Goal: Check status: Check status

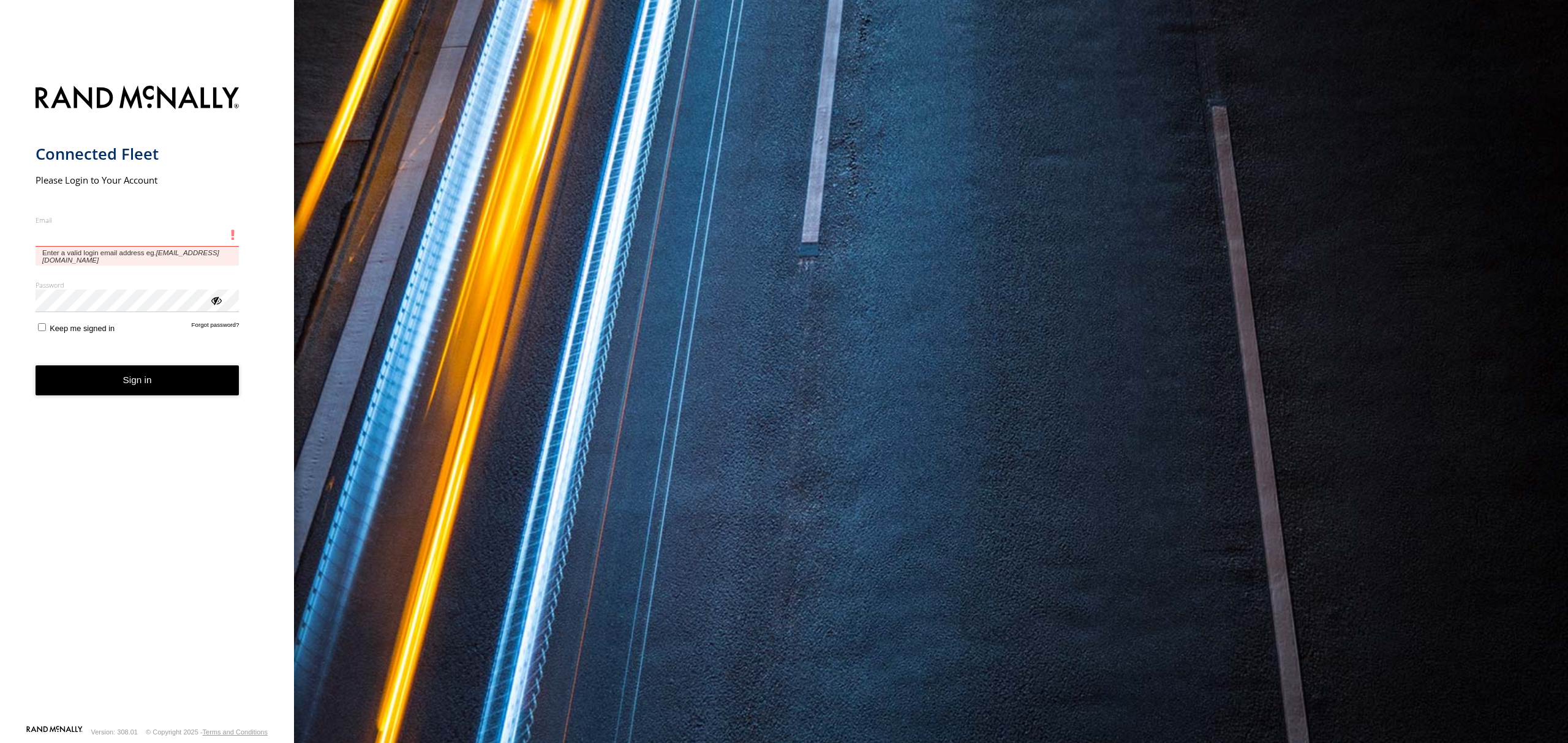
type input "**********"
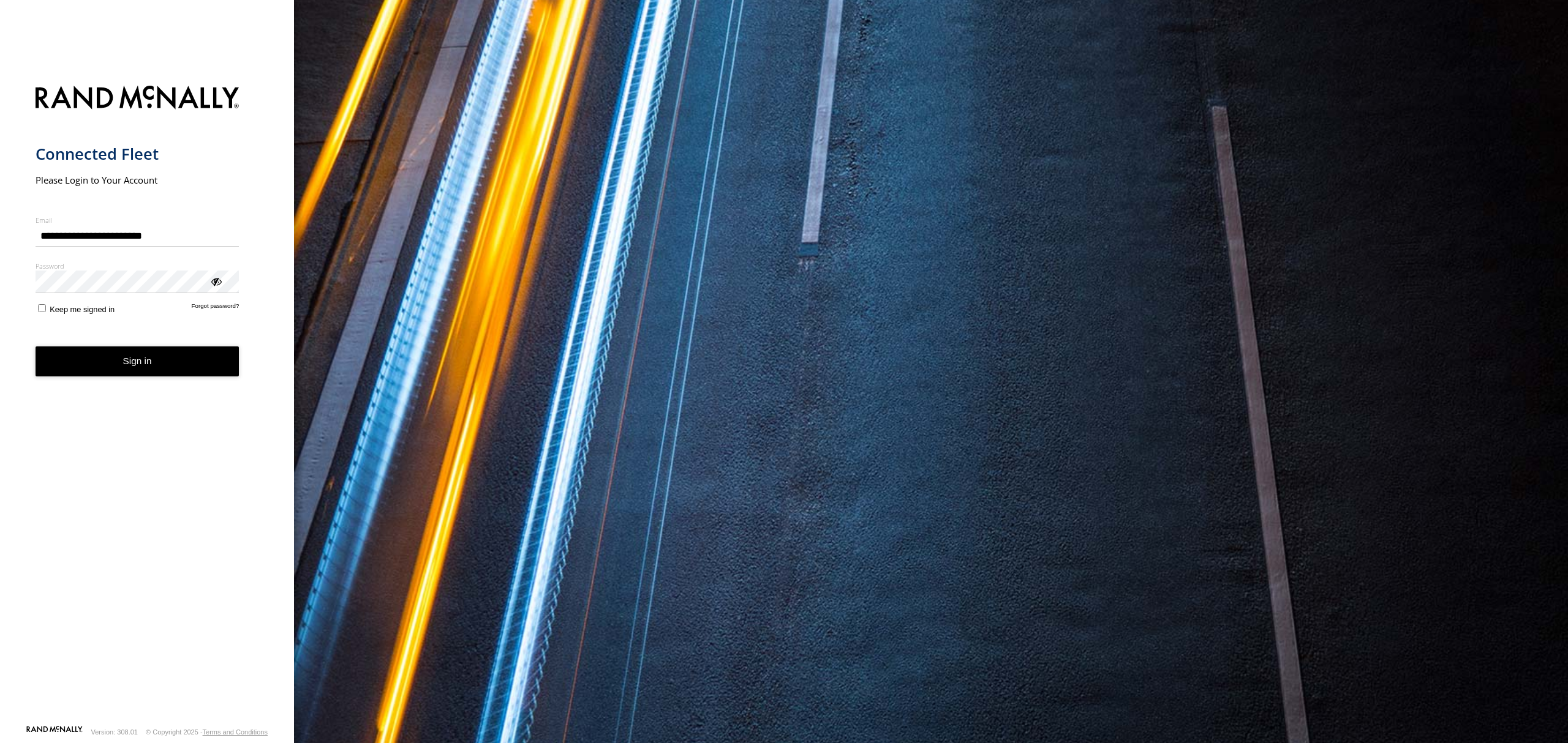
click at [157, 373] on button "Sign in" at bounding box center [137, 361] width 204 height 30
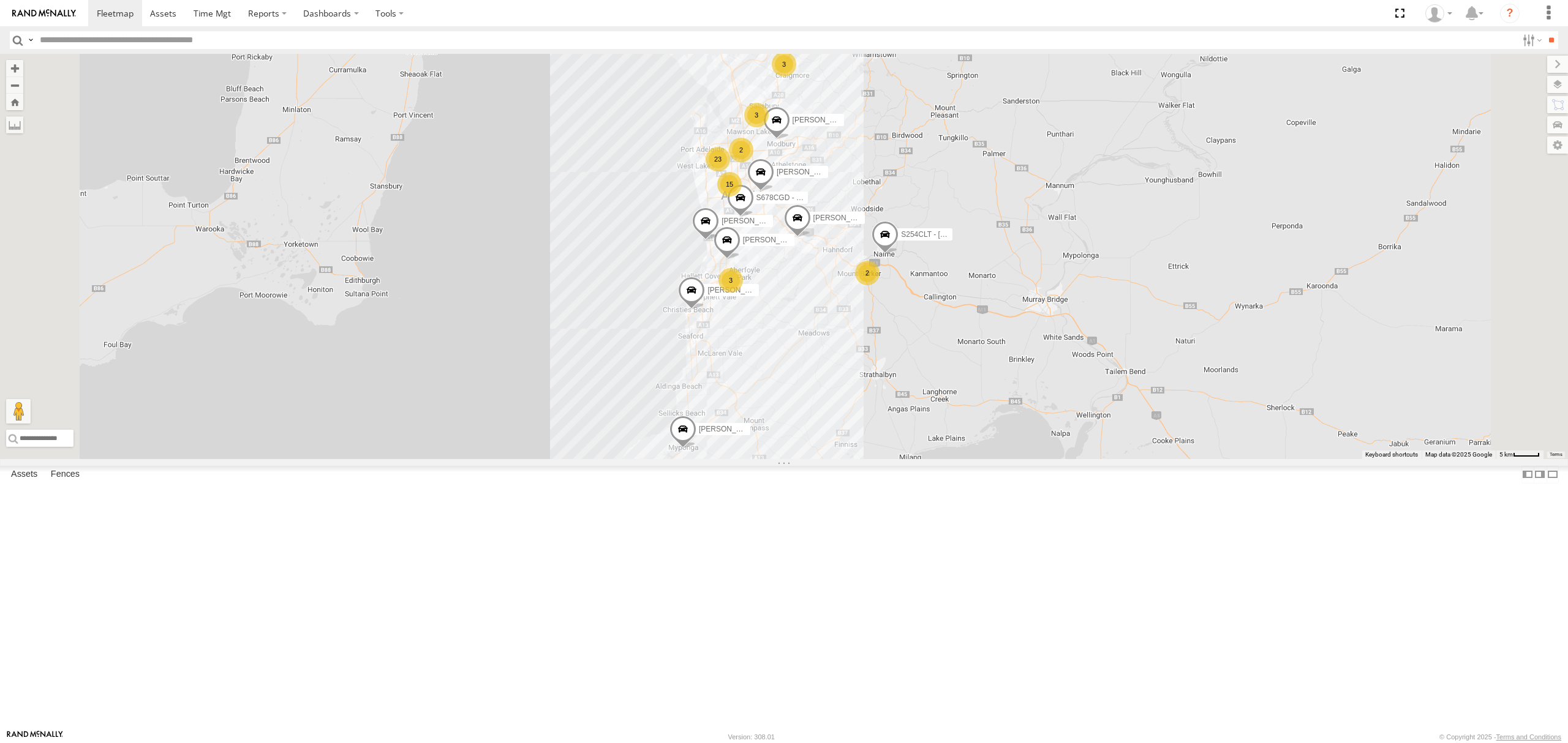
click at [0, 0] on div "SB25LM - (6P HINO) R6 All Assets [GEOGRAPHIC_DATA] -34.7801 138.62565 Video 14.…" at bounding box center [0, 0] width 0 height 0
click at [0, 0] on div "SB25LM - (6P HINO) R6" at bounding box center [0, 0] width 0 height 0
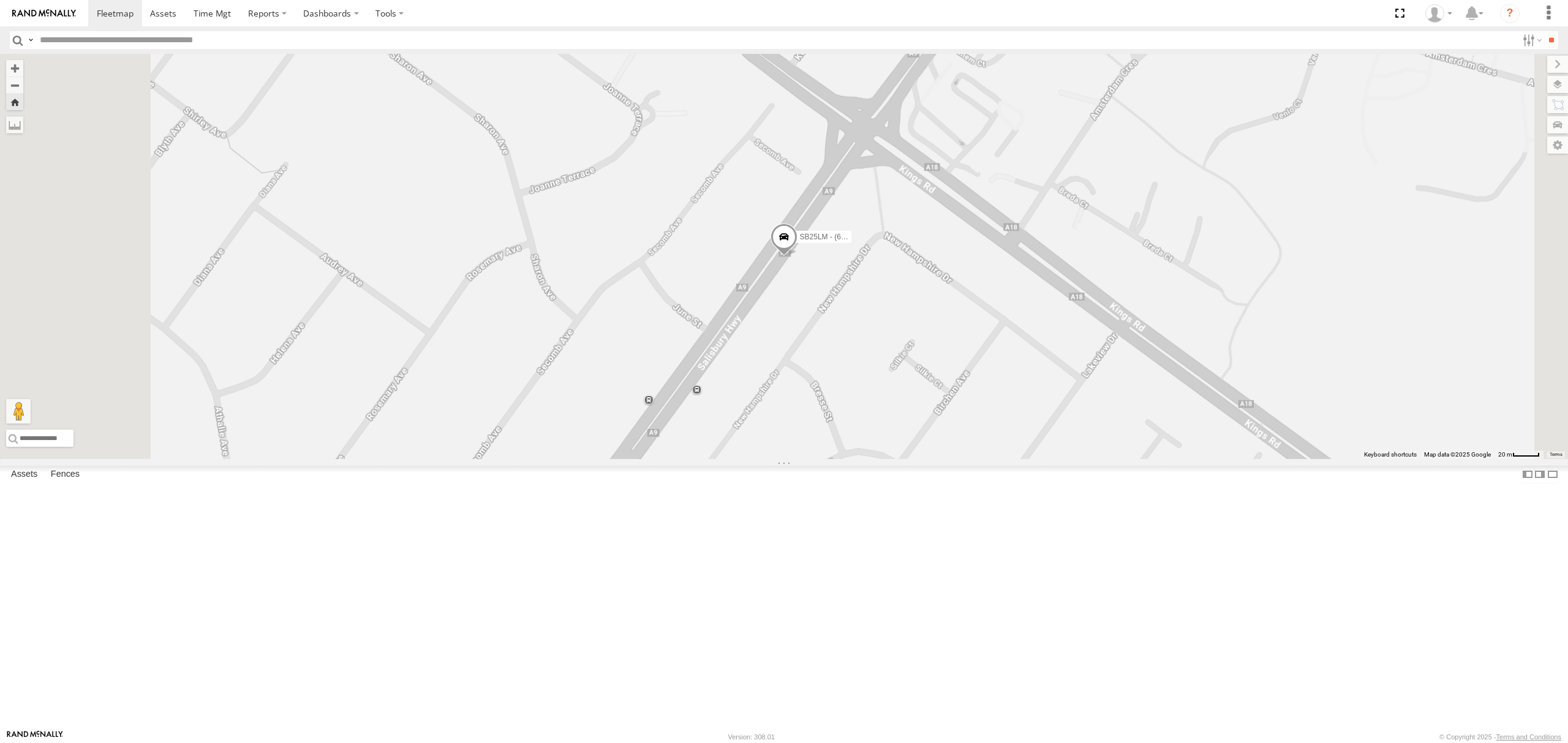
click at [798, 257] on span at bounding box center [783, 240] width 27 height 33
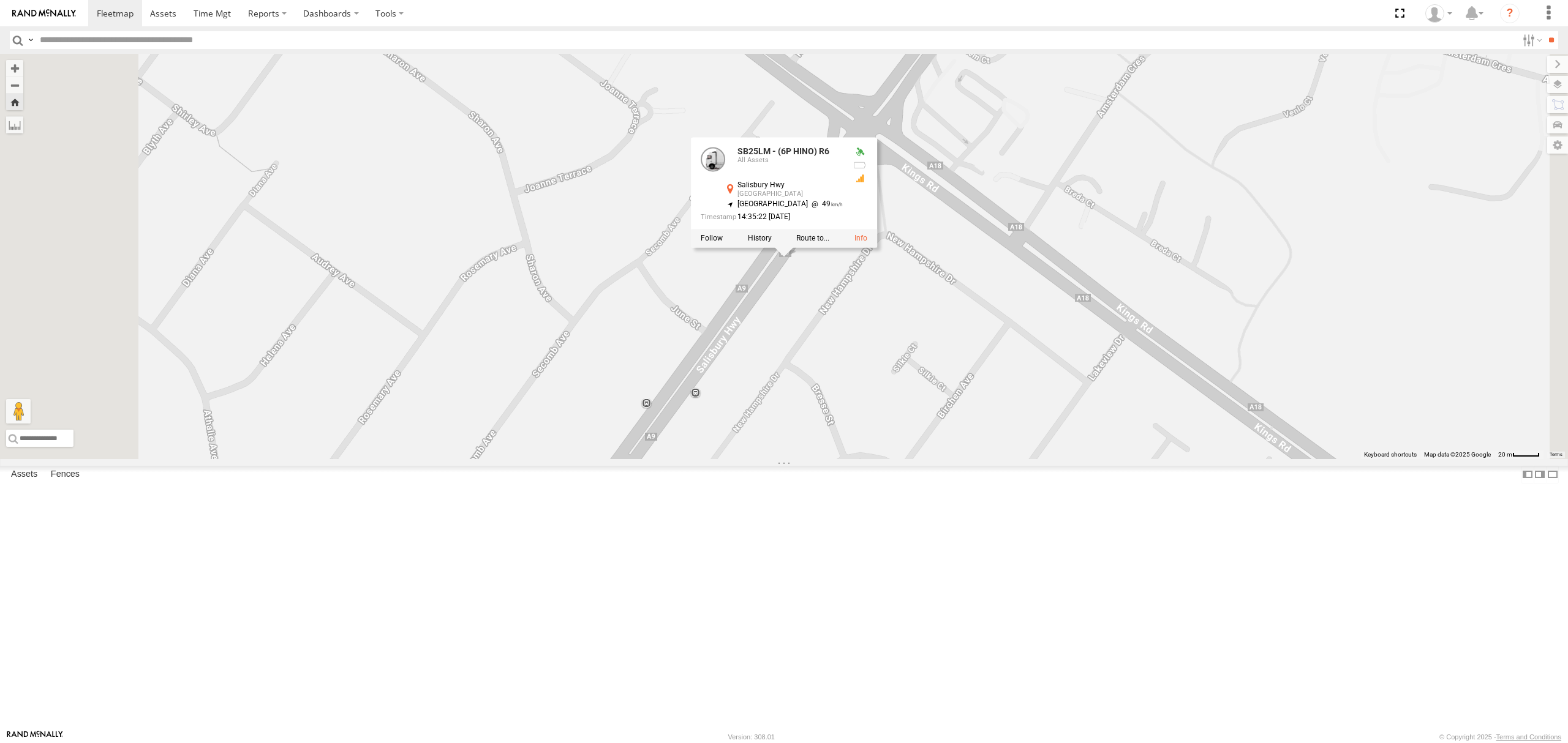
click at [741, 459] on div "SB25LM - (6P HINO) R6 SB25LM - (6P HINO) R6 All Assets [GEOGRAPHIC_DATA] -34.78…" at bounding box center [784, 257] width 1568 height 406
click at [0, 0] on div "All Assets" at bounding box center [0, 0] width 0 height 0
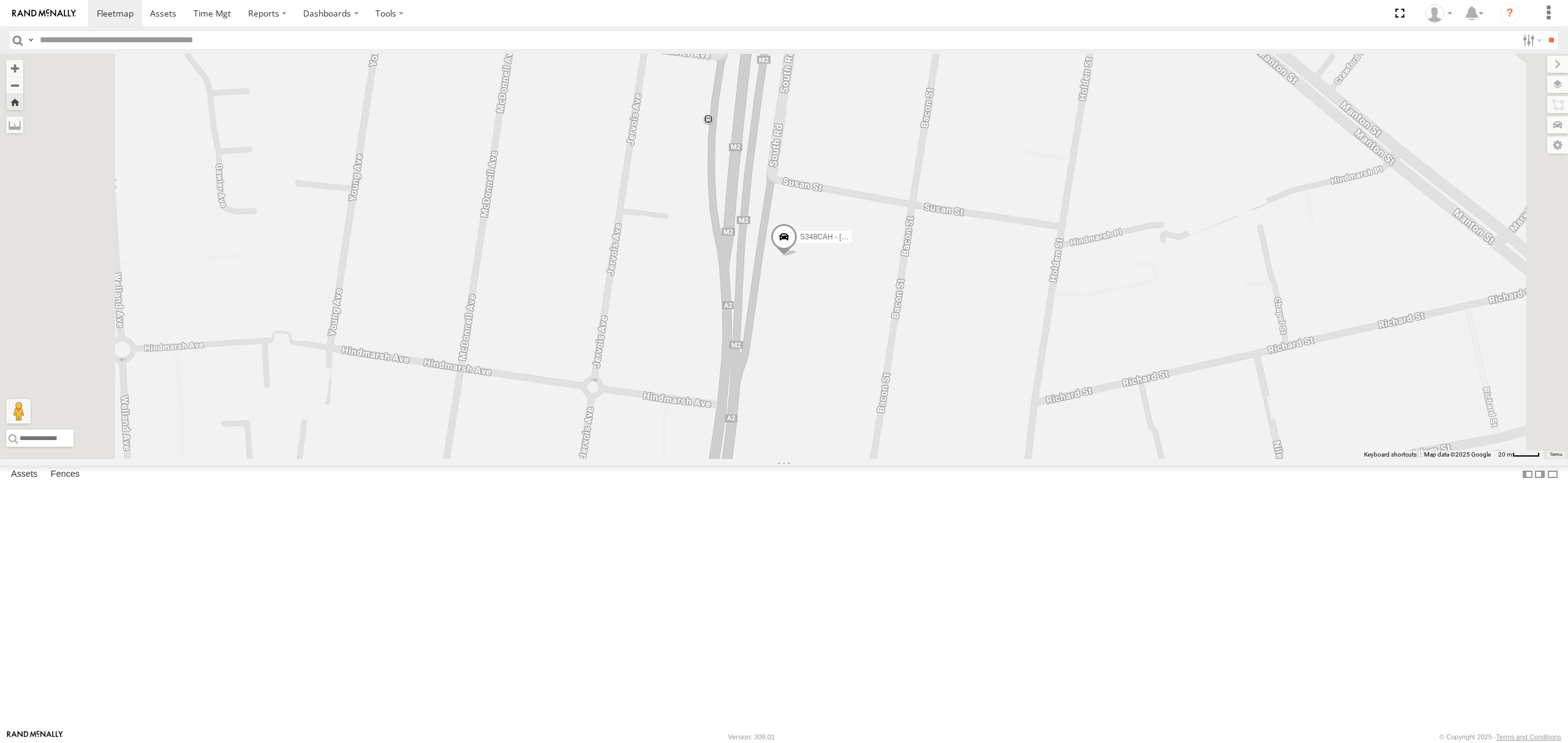
click at [0, 0] on div "All Assets" at bounding box center [0, 0] width 0 height 0
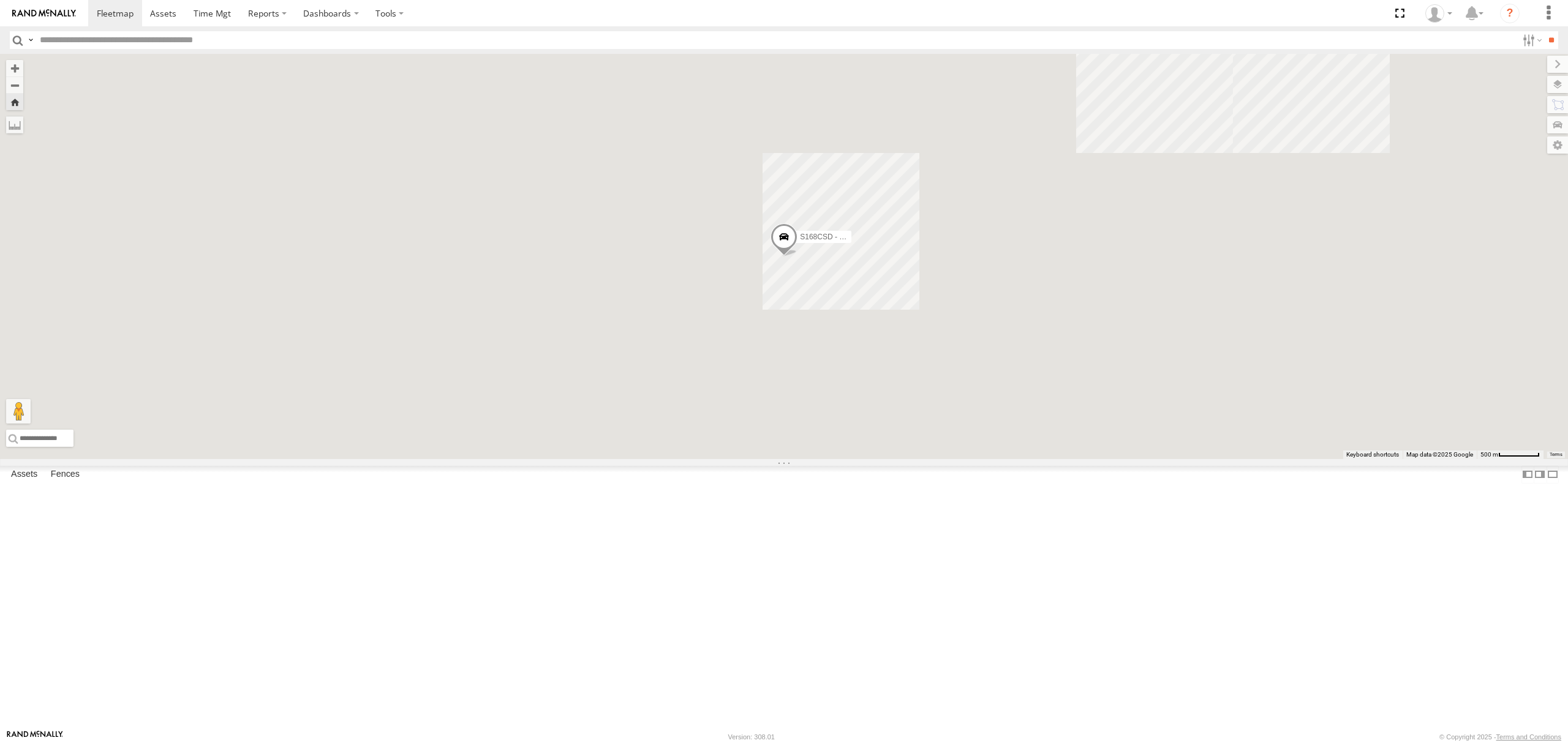
click at [0, 0] on div "S254CLT - [PERSON_NAME]" at bounding box center [0, 0] width 0 height 0
